Goal: Book appointment/travel/reservation

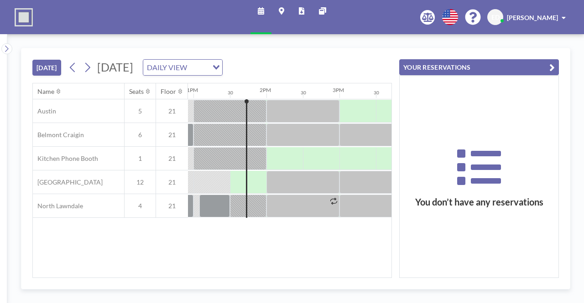
scroll to position [0, 949]
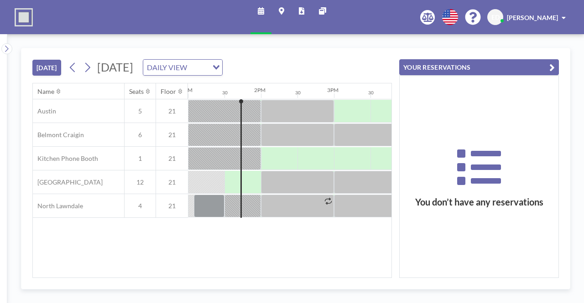
click at [540, 43] on div "[DATE] [DATE] DAILY VIEW Loading... Name Seats Floor 12AM 30 1AM 30 2AM 30 3AM …" at bounding box center [295, 168] width 577 height 269
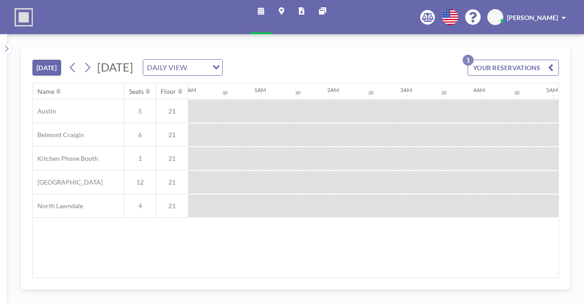
scroll to position [0, 839]
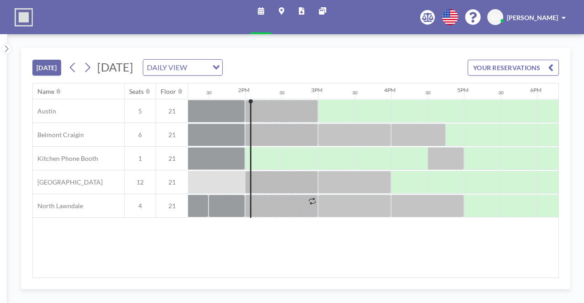
scroll to position [0, 985]
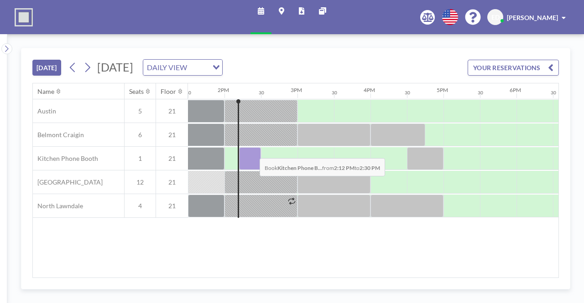
click at [252, 151] on div at bounding box center [250, 158] width 22 height 23
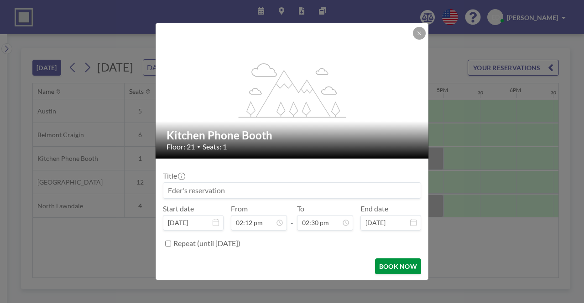
click at [385, 262] on button "BOOK NOW" at bounding box center [398, 267] width 46 height 16
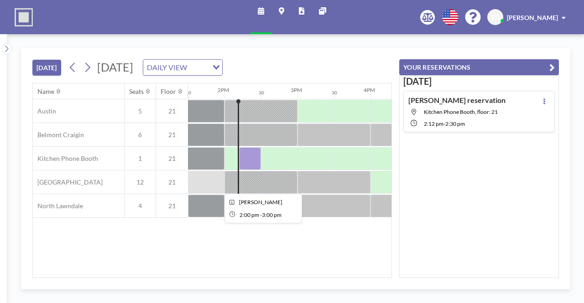
click at [226, 177] on div at bounding box center [260, 182] width 73 height 23
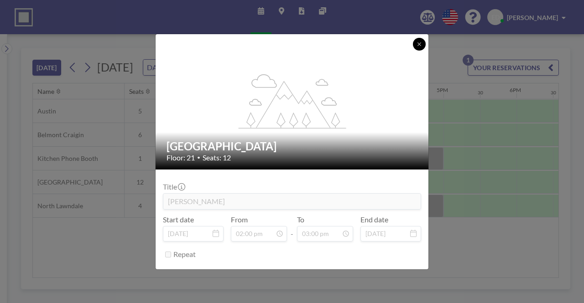
click at [421, 43] on icon at bounding box center [418, 44] width 5 height 5
